Goal: Information Seeking & Learning: Find specific fact

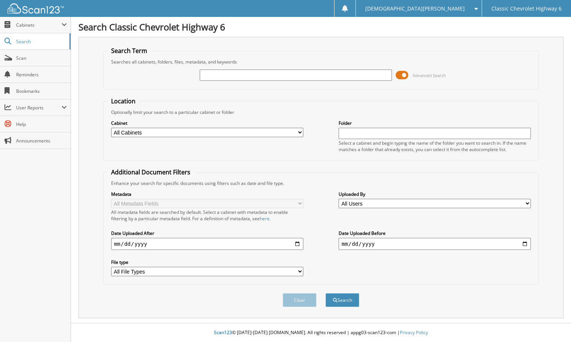
click at [315, 75] on input "text" at bounding box center [296, 74] width 192 height 11
type input "MEJA250913"
click at [326, 293] on button "Search" at bounding box center [343, 300] width 34 height 14
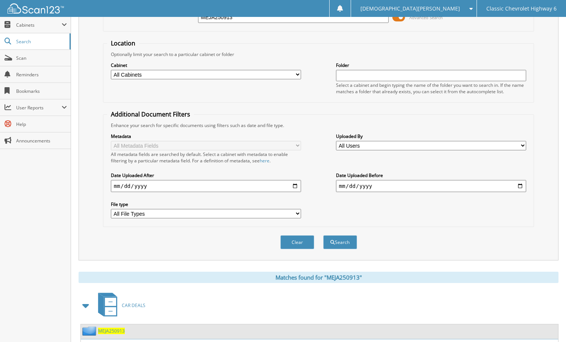
scroll to position [150, 0]
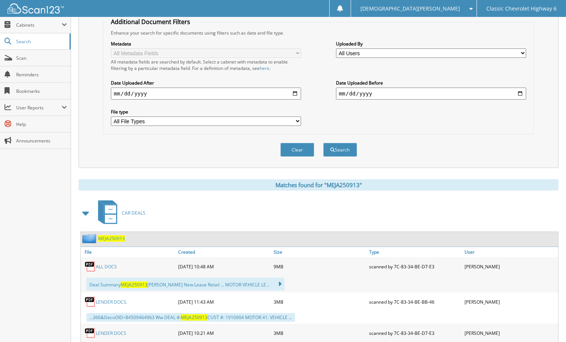
click at [110, 266] on link "ALL DOCS" at bounding box center [106, 266] width 21 height 6
click at [430, 130] on div "Metadata All Metadata Fields All metadata fields are searched by default. Selec…" at bounding box center [318, 83] width 423 height 94
